Goal: Task Accomplishment & Management: Use online tool/utility

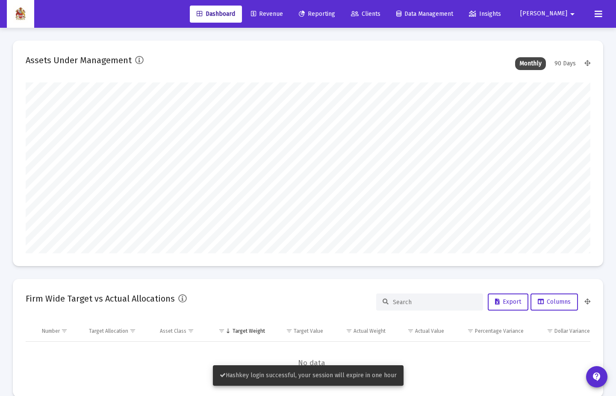
type input "[DATE]"
click at [380, 17] on span "Clients" at bounding box center [365, 13] width 29 height 7
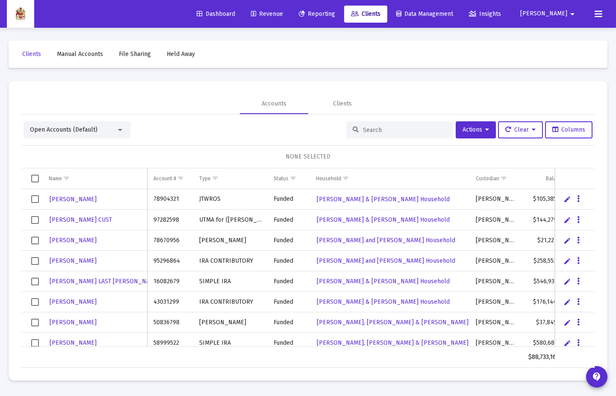
click at [335, 15] on span "Reporting" at bounding box center [317, 13] width 36 height 7
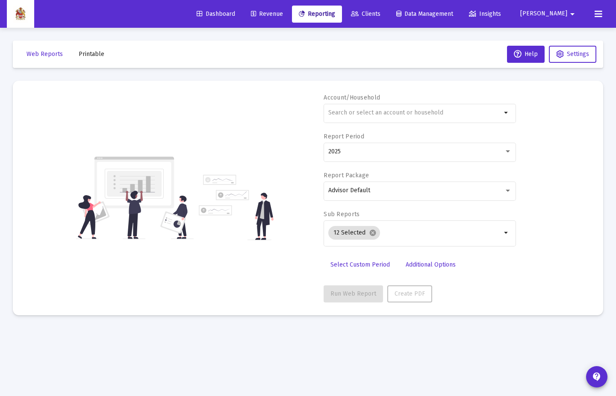
click at [283, 15] on span "Revenue" at bounding box center [267, 13] width 32 height 7
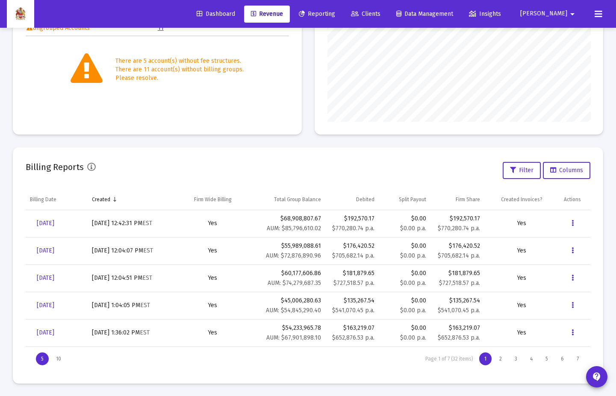
scroll to position [172, 0]
click at [571, 249] on icon "Data grid" at bounding box center [572, 250] width 2 height 10
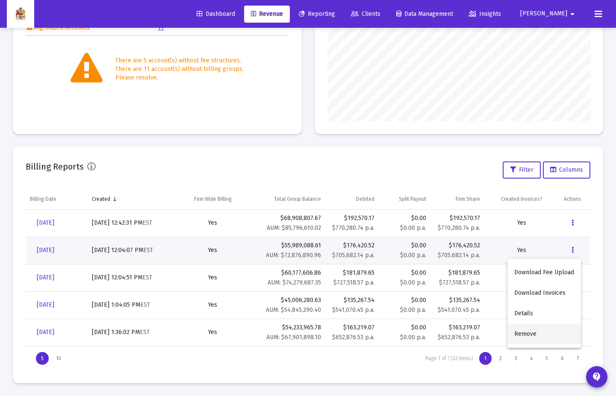
click at [548, 337] on button "Remove" at bounding box center [543, 334] width 73 height 21
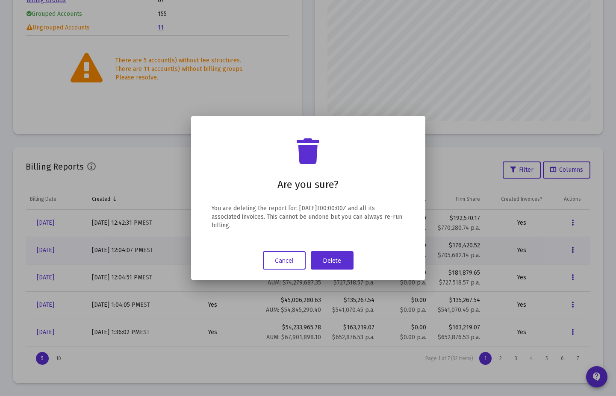
scroll to position [0, 0]
click at [338, 266] on button "Delete" at bounding box center [332, 260] width 43 height 18
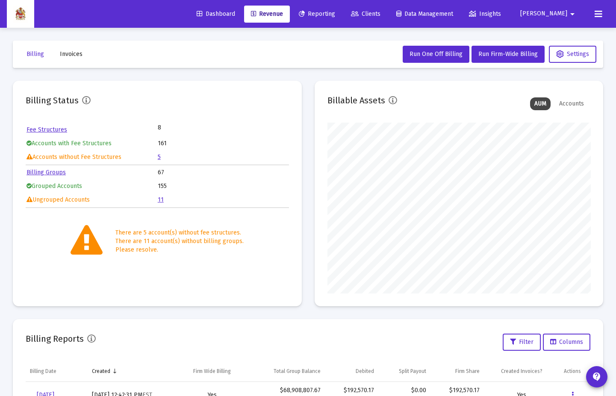
scroll to position [171, 263]
click at [235, 15] on span "Dashboard" at bounding box center [216, 13] width 38 height 7
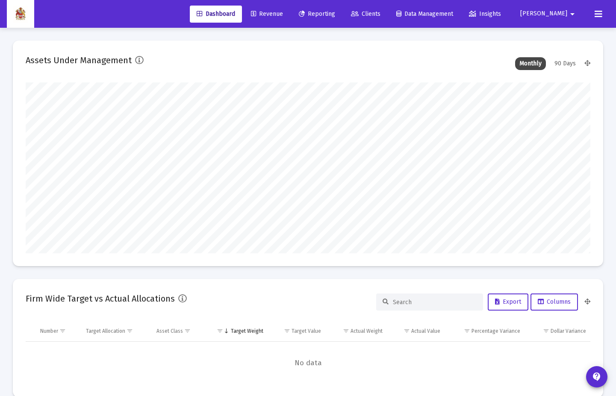
scroll to position [171, 304]
click at [283, 9] on link "Revenue" at bounding box center [267, 14] width 46 height 17
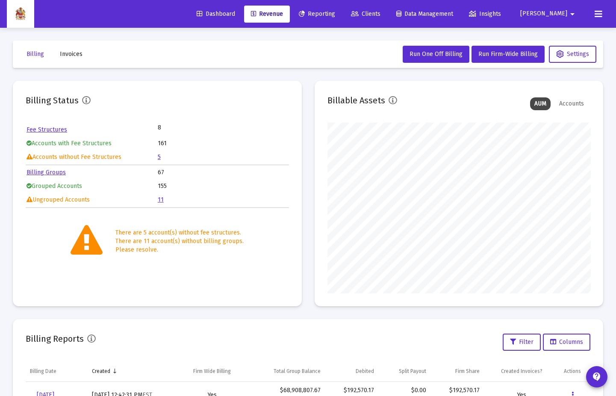
scroll to position [0, 0]
click at [235, 17] on span "Dashboard" at bounding box center [216, 13] width 38 height 7
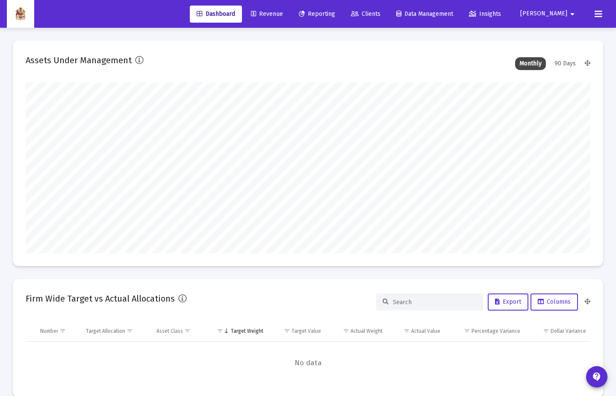
click at [283, 15] on span "Revenue" at bounding box center [267, 13] width 32 height 7
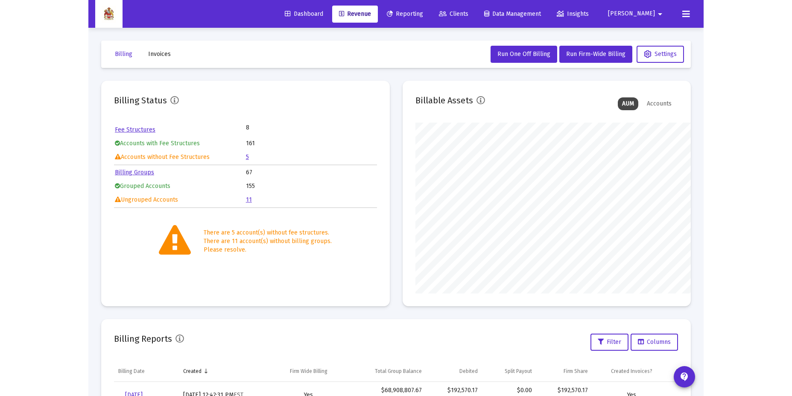
scroll to position [171, 276]
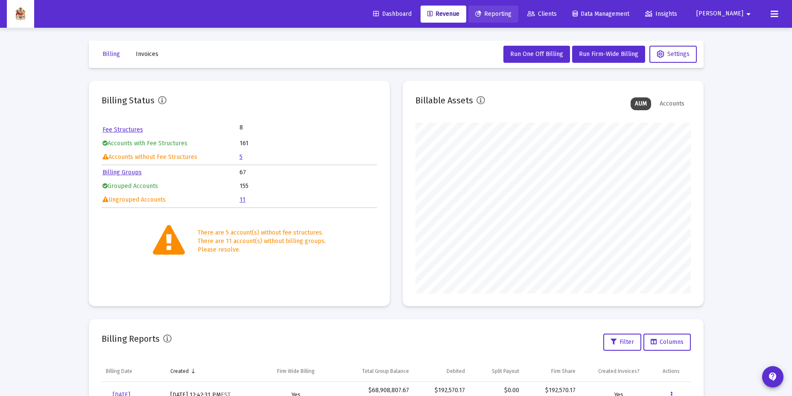
click at [512, 11] on span "Reporting" at bounding box center [493, 13] width 36 height 7
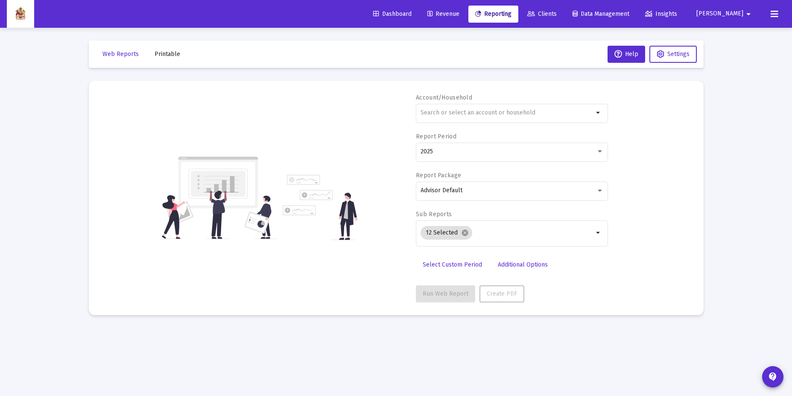
click at [460, 13] on span "Revenue" at bounding box center [444, 13] width 32 height 7
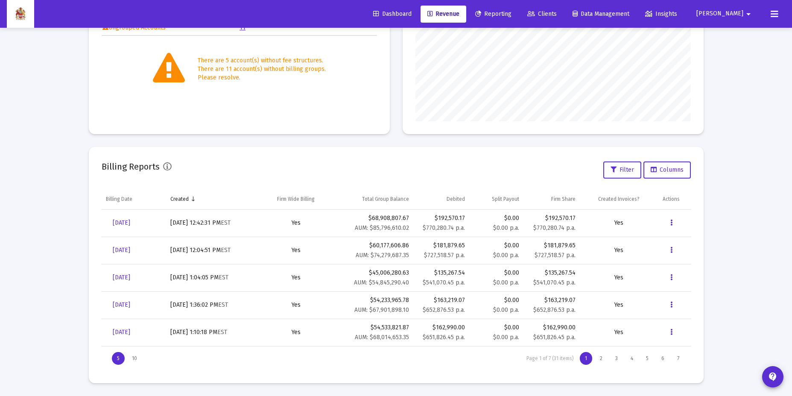
click at [396, 125] on div "Billing Status Fee Structures 8 Accounts with Fee Structures 161 Accounts witho…" at bounding box center [396, 22] width 615 height 226
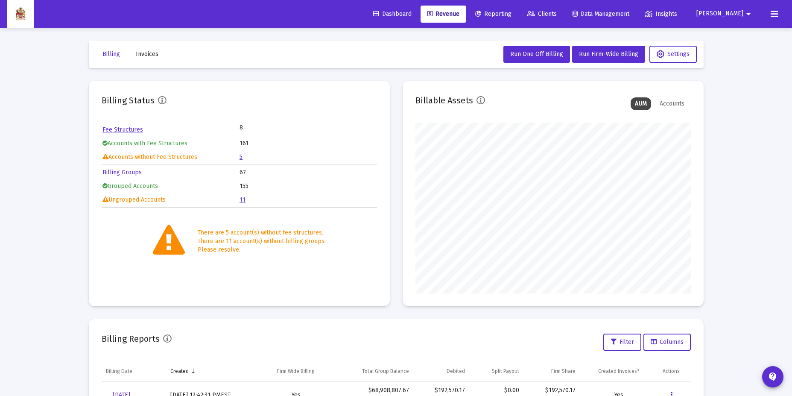
click at [515, 65] on mat-toolbar-row "Billing Invoices Run One Off Billing Run Firm-Wide Billing Settings" at bounding box center [396, 54] width 615 height 27
click at [523, 59] on button "Run One Off Billing" at bounding box center [537, 54] width 67 height 17
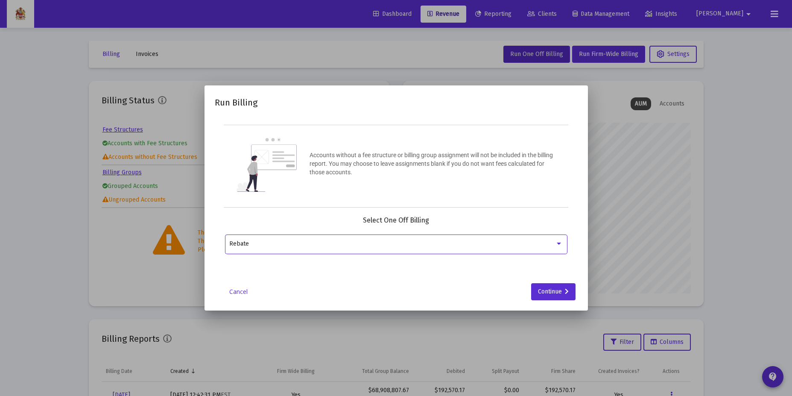
click at [554, 238] on div "Rebate" at bounding box center [396, 243] width 334 height 21
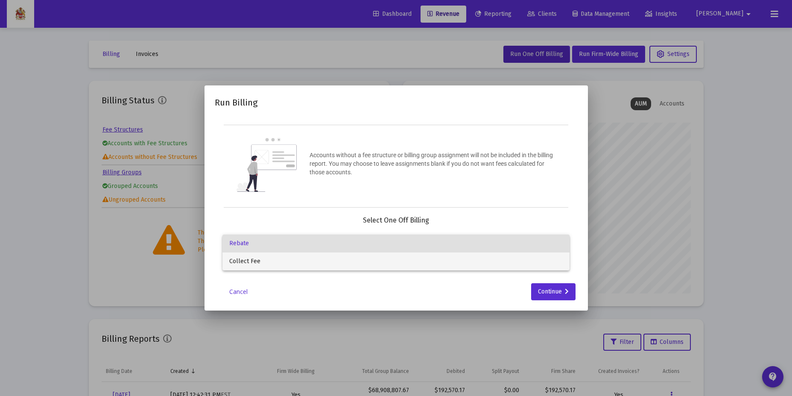
click at [542, 259] on span "Collect Fee" at bounding box center [396, 261] width 334 height 18
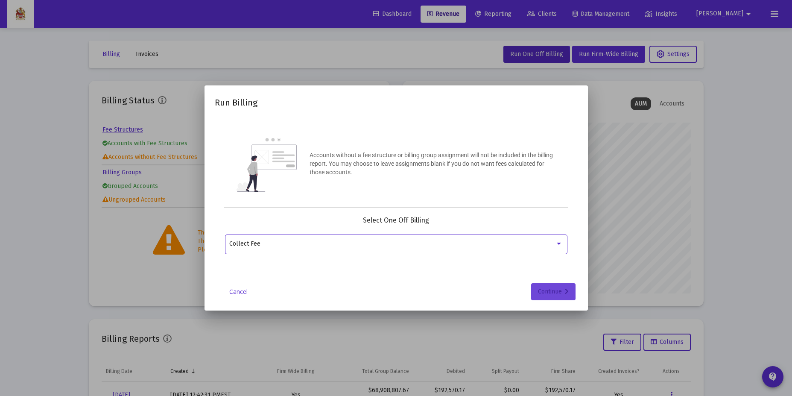
click at [570, 292] on button "Continue" at bounding box center [553, 291] width 44 height 17
click at [560, 244] on mat-icon "arrow_drop_down" at bounding box center [558, 244] width 10 height 10
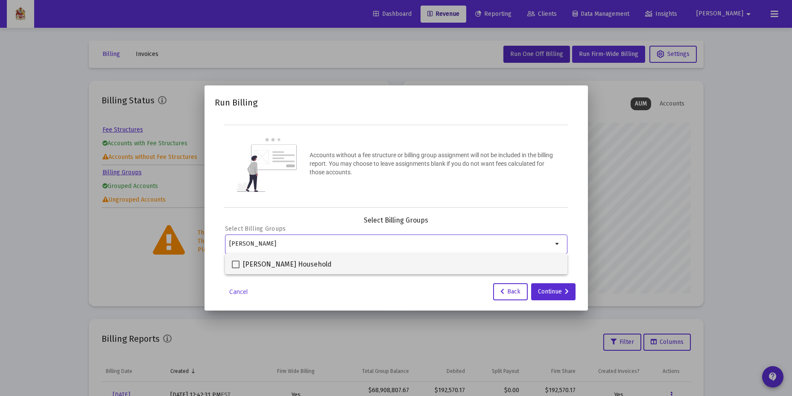
type input "[PERSON_NAME]"
click at [235, 264] on span at bounding box center [236, 265] width 8 height 8
click at [235, 268] on input "[PERSON_NAME] Household" at bounding box center [235, 268] width 0 height 0
checkbox input "true"
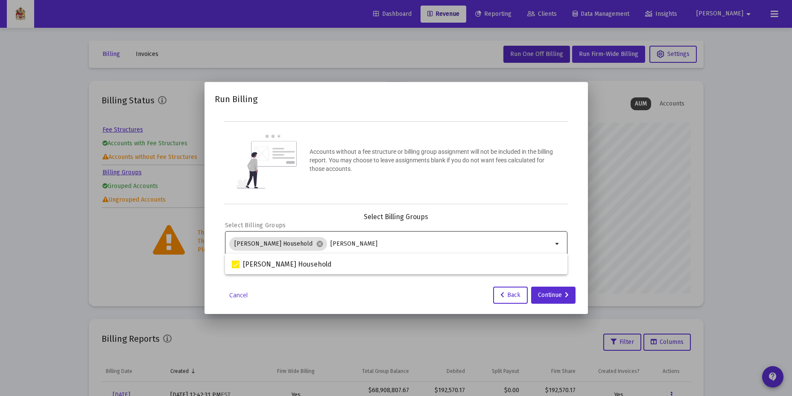
click at [374, 245] on input "[PERSON_NAME]" at bounding box center [442, 244] width 222 height 7
type input "k"
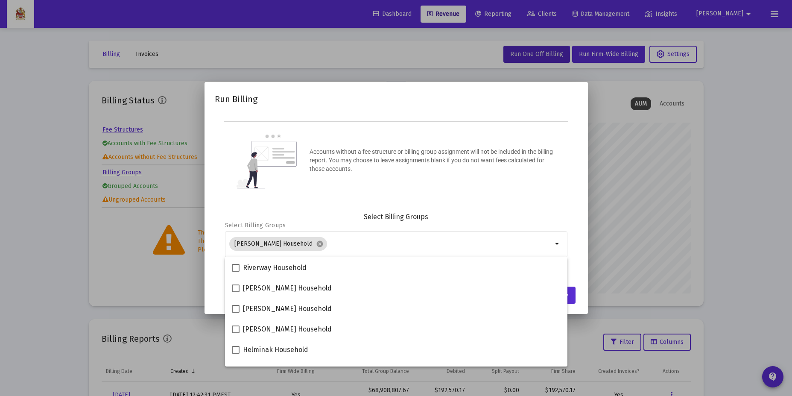
drag, startPoint x: 316, startPoint y: 212, endPoint x: 315, endPoint y: 207, distance: 5.2
click at [316, 213] on div "Select Billing Groups" at bounding box center [396, 217] width 343 height 9
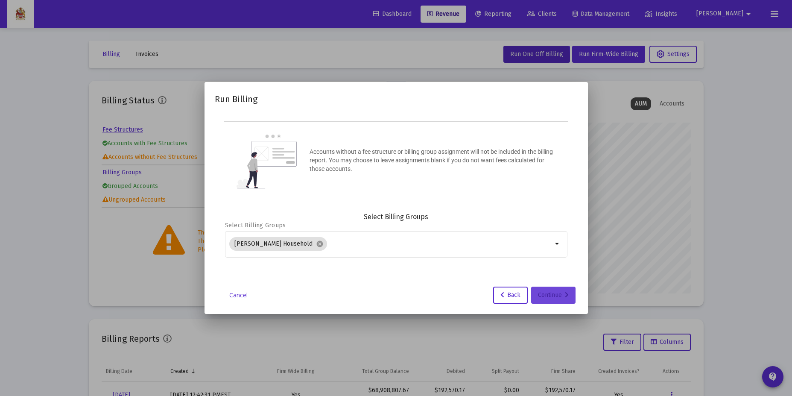
click at [555, 293] on div "Continue" at bounding box center [553, 295] width 31 height 17
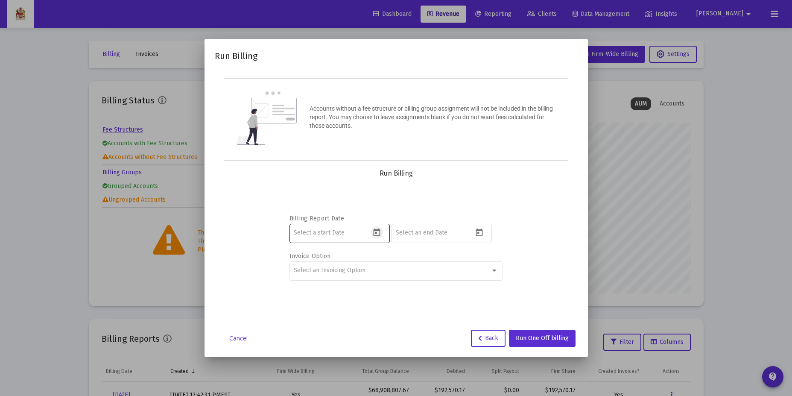
click at [376, 235] on icon "Open calendar" at bounding box center [377, 232] width 9 height 9
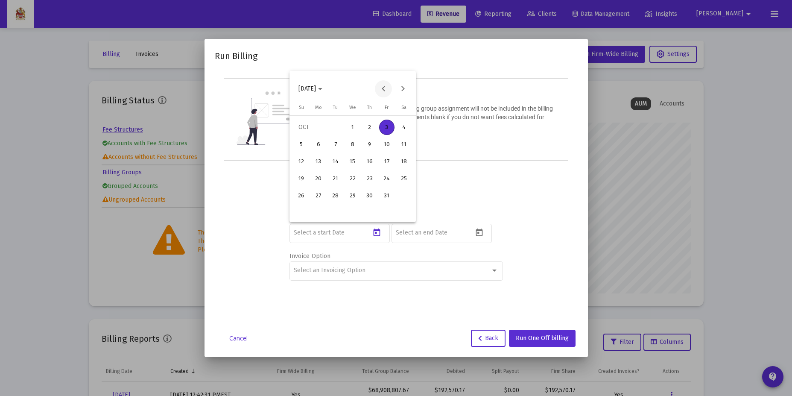
click at [380, 87] on button "Previous month" at bounding box center [383, 88] width 17 height 17
click at [400, 87] on button "Next month" at bounding box center [402, 88] width 17 height 17
click at [323, 88] on icon "Choose month and year" at bounding box center [320, 89] width 4 height 2
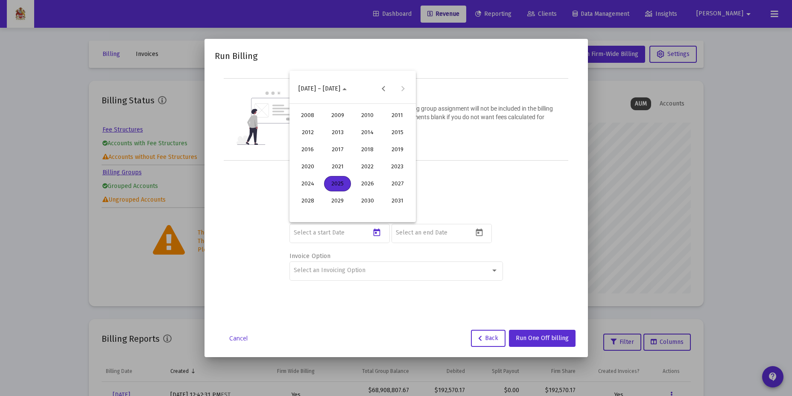
click at [346, 183] on div "2025" at bounding box center [337, 183] width 27 height 15
click at [361, 145] on div "[DATE]" at bounding box center [367, 149] width 27 height 15
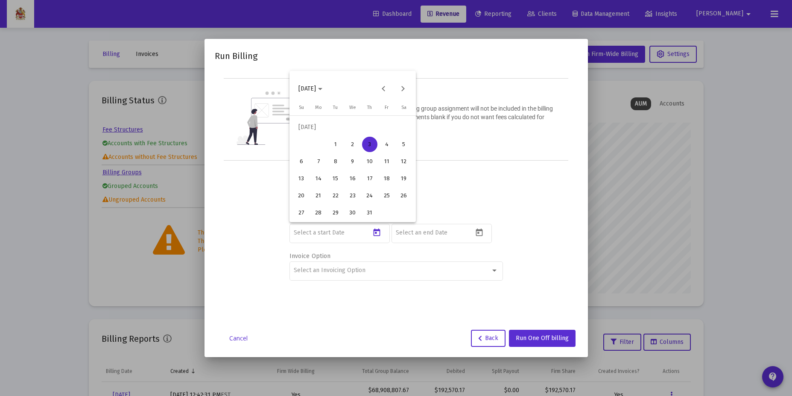
click at [331, 141] on div "1" at bounding box center [335, 144] width 15 height 15
type input "[DATE]"
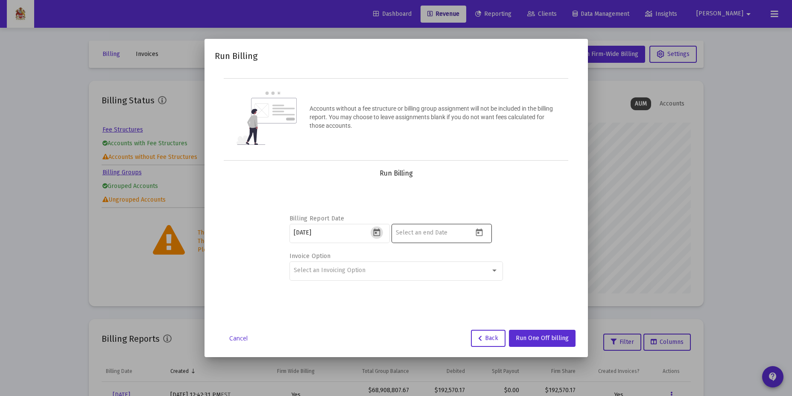
click at [477, 228] on icon "Open calendar" at bounding box center [479, 232] width 9 height 9
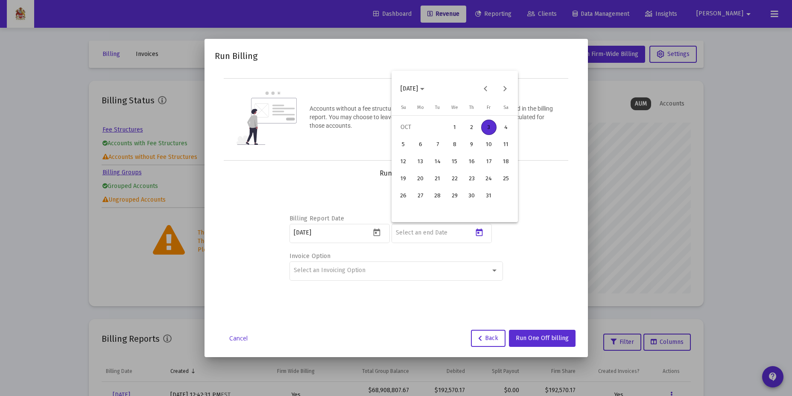
click at [428, 81] on button "[DATE]" at bounding box center [413, 88] width 38 height 17
click at [441, 184] on div "2025" at bounding box center [439, 183] width 27 height 15
click at [411, 168] on div "SEP" at bounding box center [409, 166] width 27 height 15
click at [439, 208] on div "30" at bounding box center [437, 212] width 15 height 15
type input "[DATE]"
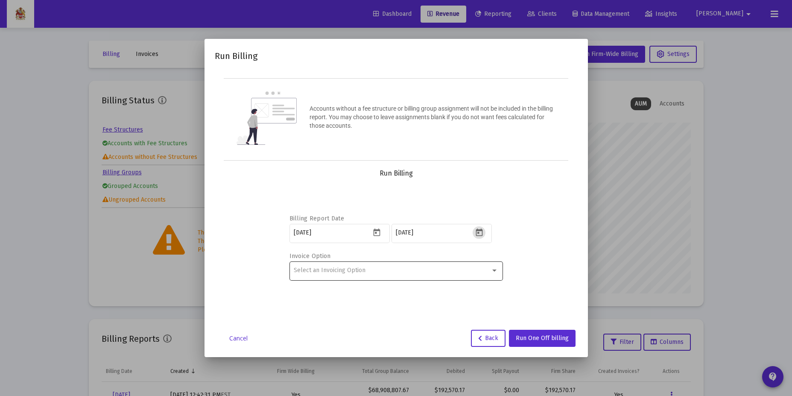
click at [496, 273] on div at bounding box center [495, 270] width 8 height 7
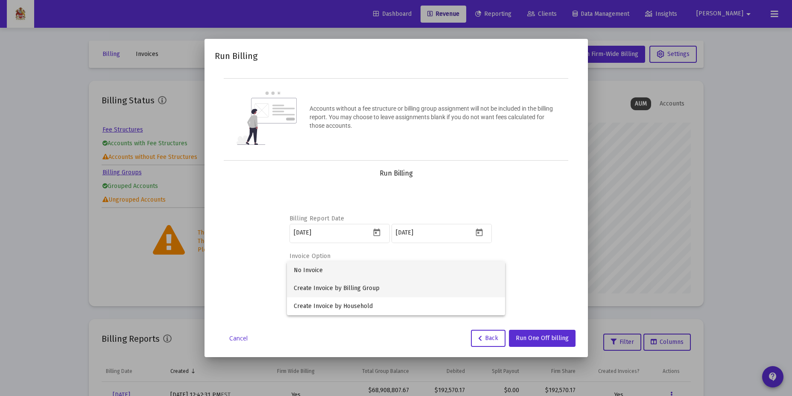
click at [448, 290] on span "Create Invoice by Billing Group" at bounding box center [396, 288] width 205 height 18
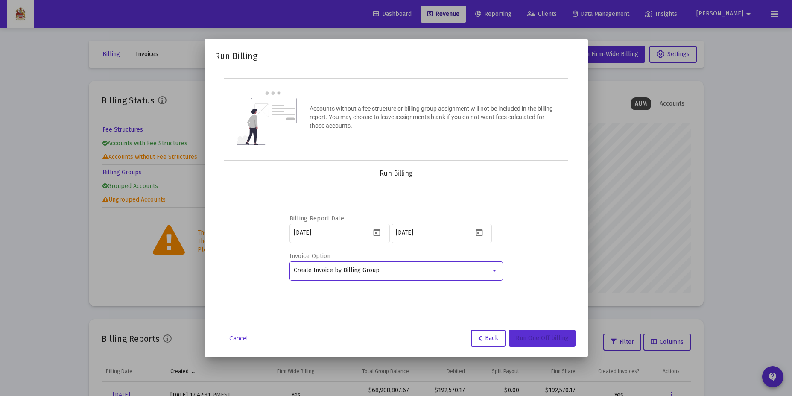
drag, startPoint x: 558, startPoint y: 335, endPoint x: 549, endPoint y: 291, distance: 45.0
click at [558, 335] on span "Run One Off billing" at bounding box center [542, 338] width 53 height 7
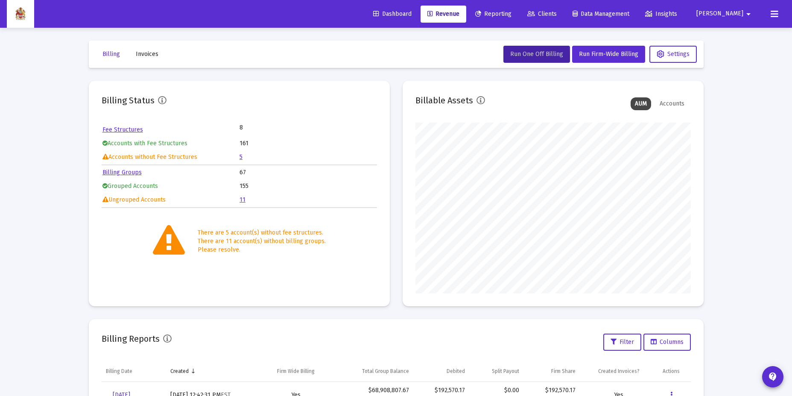
click at [396, 161] on div "Billing Status Fee Structures 8 Accounts with Fee Structures 161 Accounts witho…" at bounding box center [396, 194] width 615 height 226
click at [414, 18] on link "Dashboard" at bounding box center [393, 14] width 52 height 17
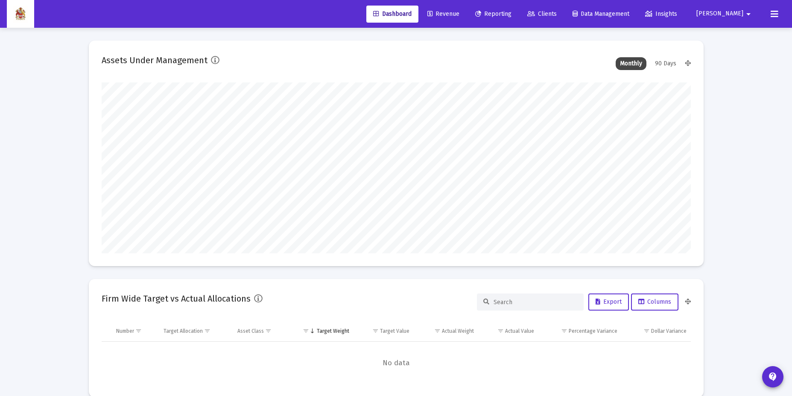
scroll to position [171, 276]
click at [460, 10] on span "Revenue" at bounding box center [444, 13] width 32 height 7
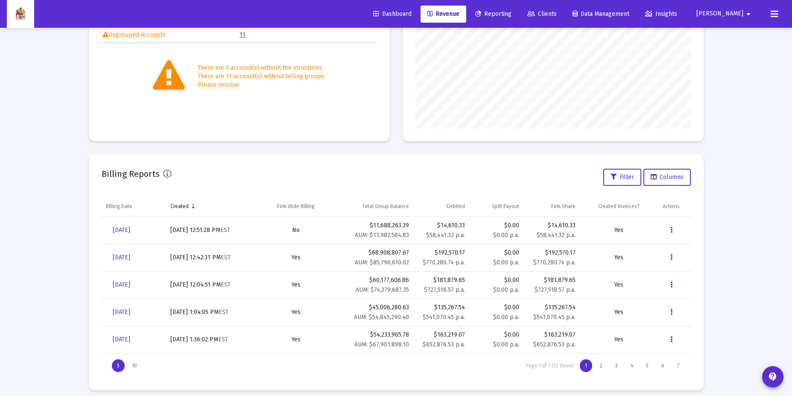
scroll to position [166, 0]
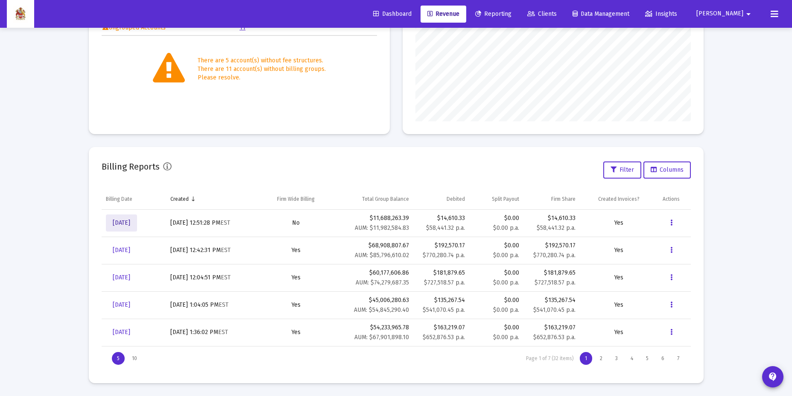
click at [125, 226] on span "[DATE]" at bounding box center [122, 222] width 18 height 7
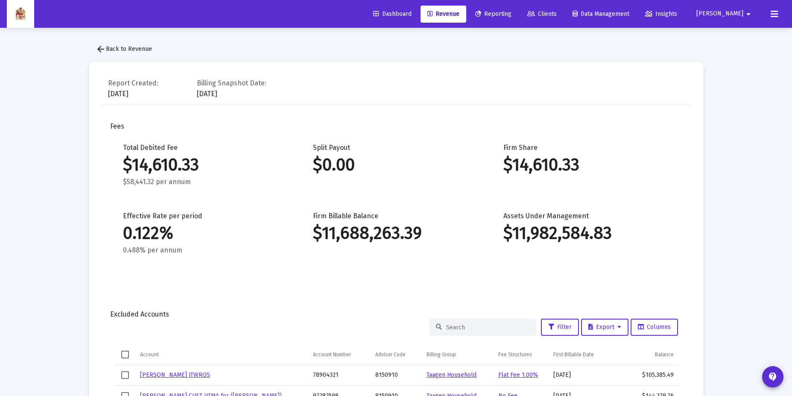
click at [130, 47] on span "arrow_back Back to Revenue" at bounding box center [124, 48] width 56 height 7
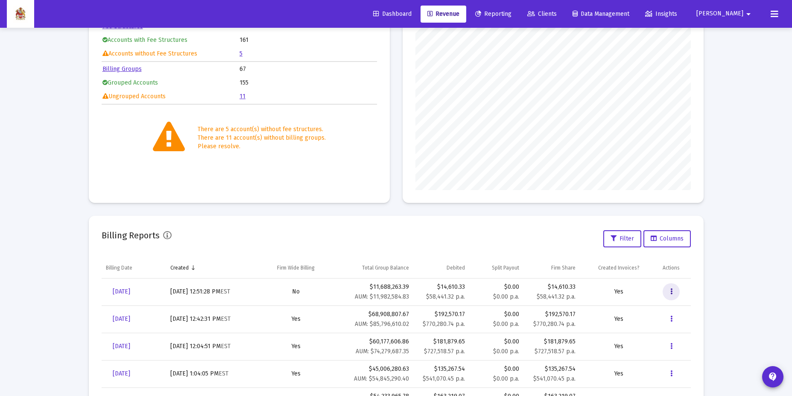
click at [615, 296] on button "Data grid" at bounding box center [671, 291] width 17 height 17
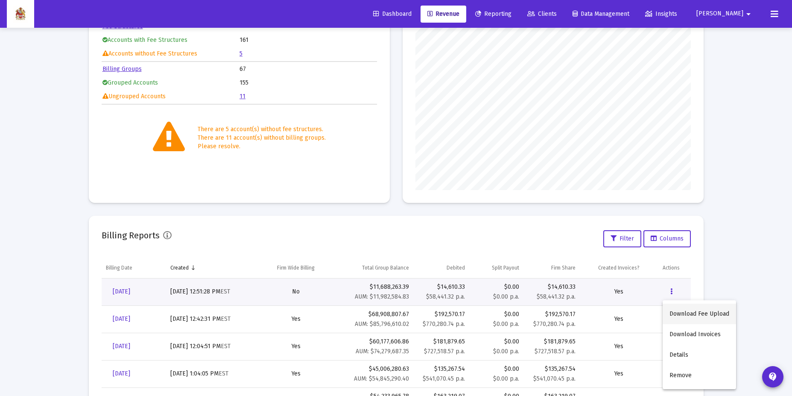
click at [615, 310] on button "Download Fee Upload" at bounding box center [699, 314] width 73 height 21
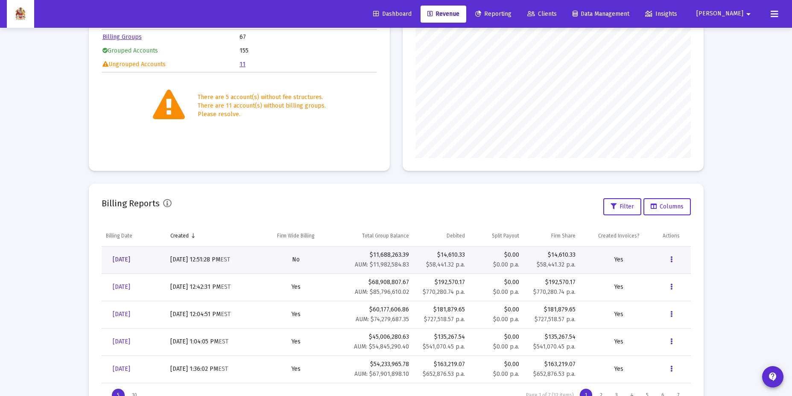
click at [129, 262] on span "[DATE]" at bounding box center [122, 259] width 18 height 7
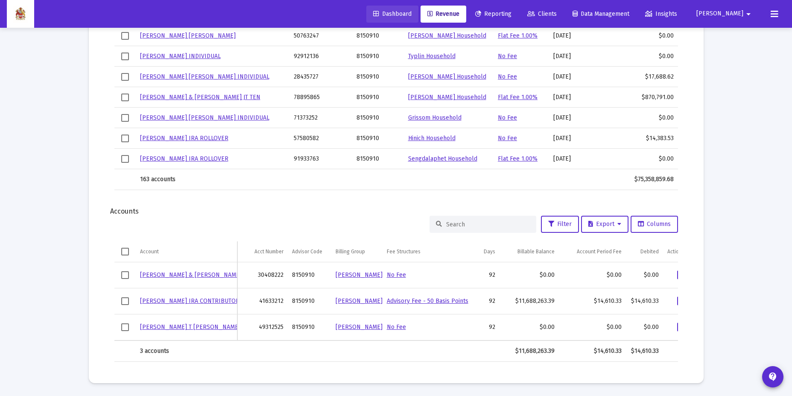
click at [407, 18] on link "Dashboard" at bounding box center [393, 14] width 52 height 17
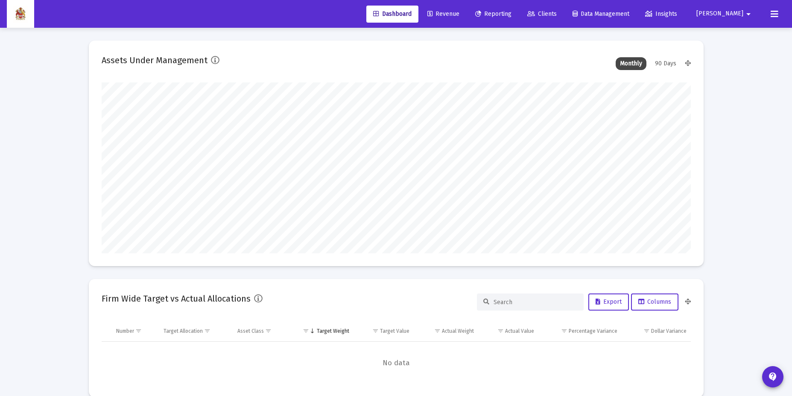
scroll to position [427041, 426894]
click at [460, 11] on span "Revenue" at bounding box center [444, 13] width 32 height 7
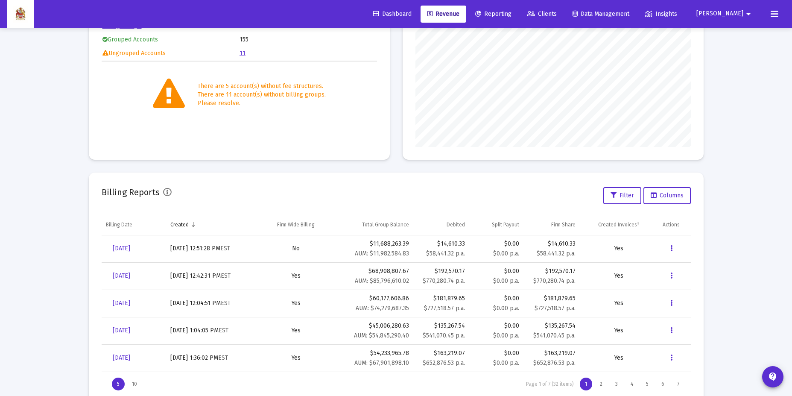
scroll to position [172, 0]
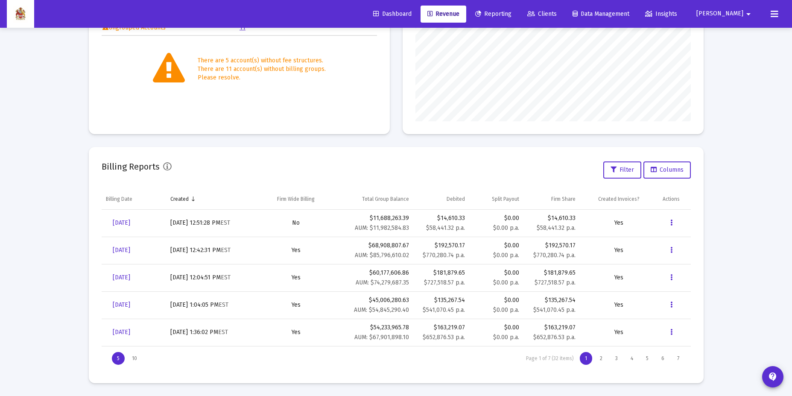
click at [407, 7] on link "Dashboard" at bounding box center [393, 14] width 52 height 17
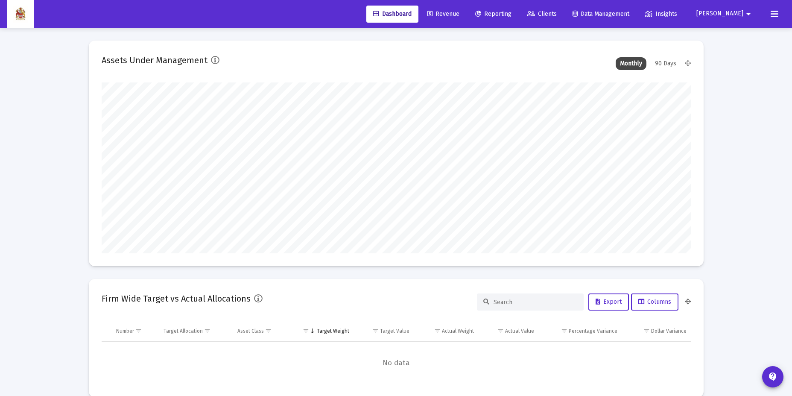
scroll to position [427041, 426894]
click at [433, 17] on icon at bounding box center [430, 14] width 5 height 6
